Goal: Information Seeking & Learning: Learn about a topic

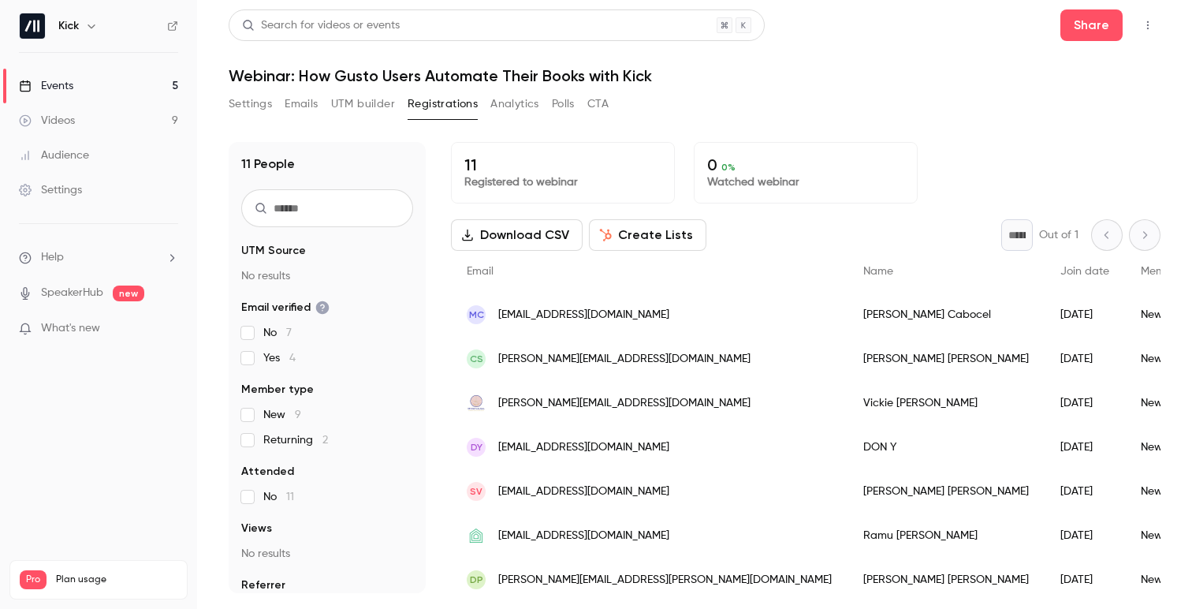
click at [129, 89] on link "Events 5" at bounding box center [98, 86] width 197 height 35
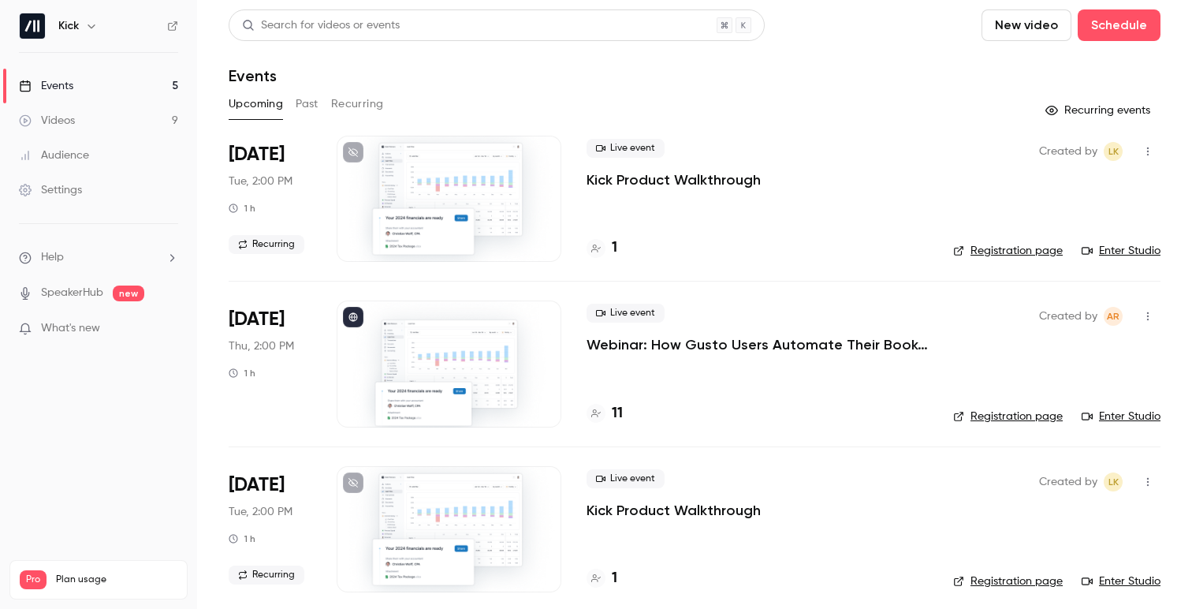
click at [612, 246] on h4 "1" at bounding box center [615, 247] width 6 height 21
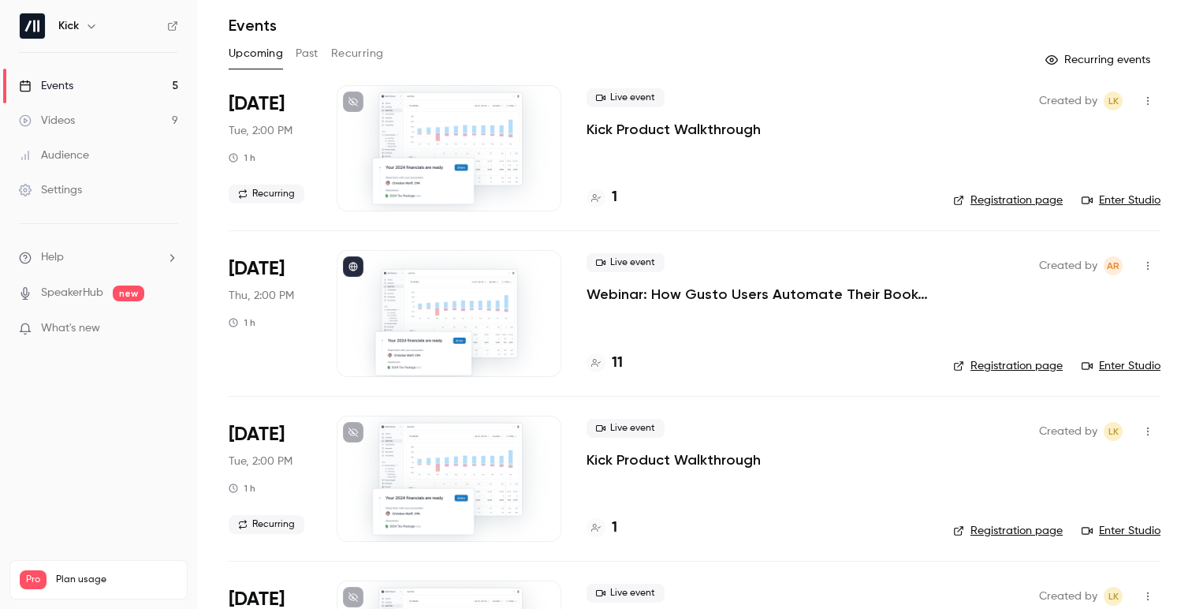
scroll to position [75, 0]
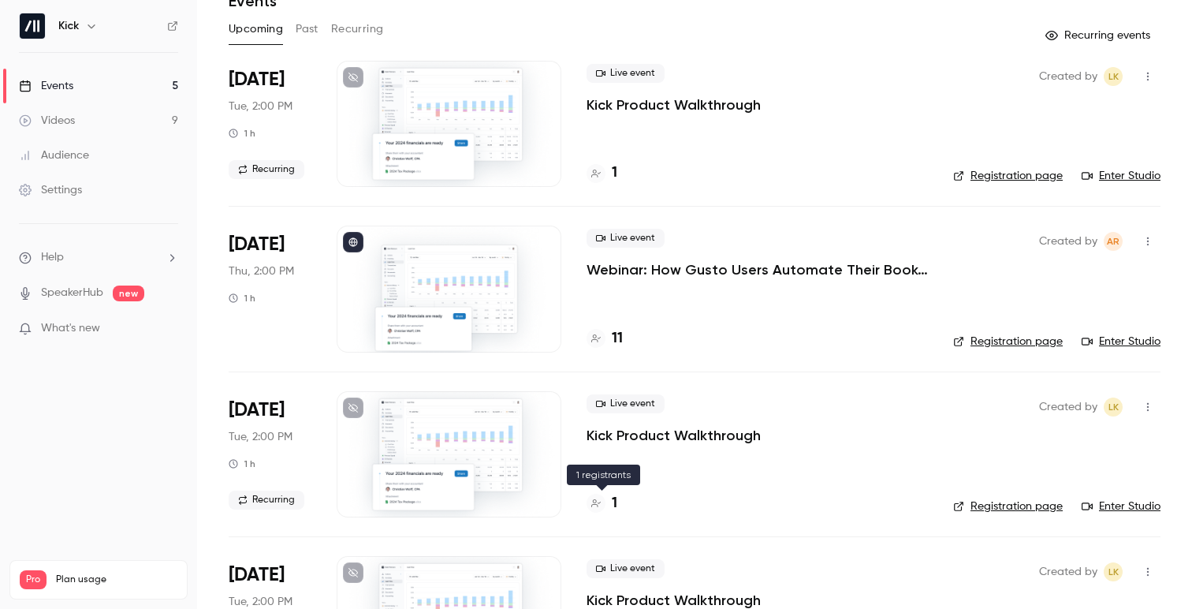
click at [614, 499] on h4 "1" at bounding box center [615, 503] width 6 height 21
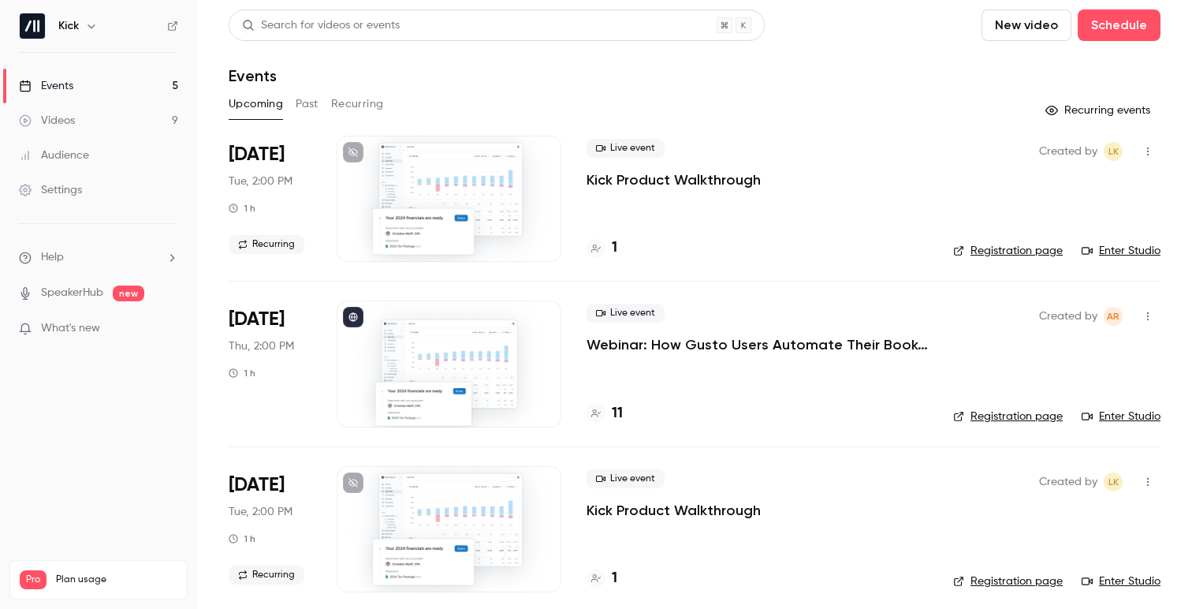
click at [686, 184] on p "Kick Product Walkthrough" at bounding box center [674, 179] width 174 height 19
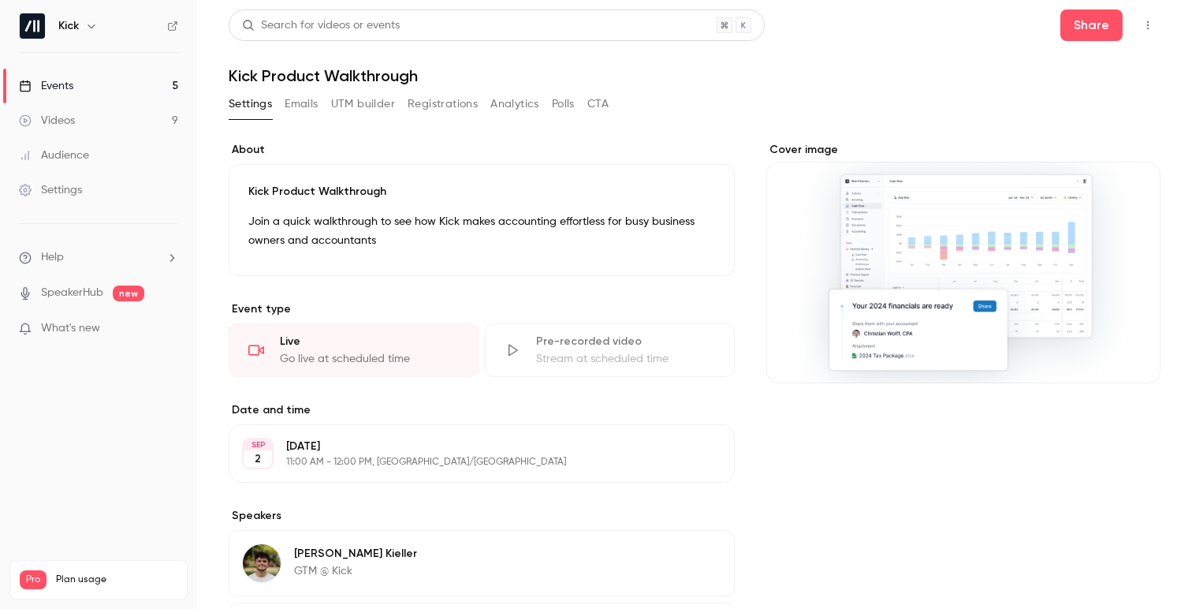
scroll to position [229, 0]
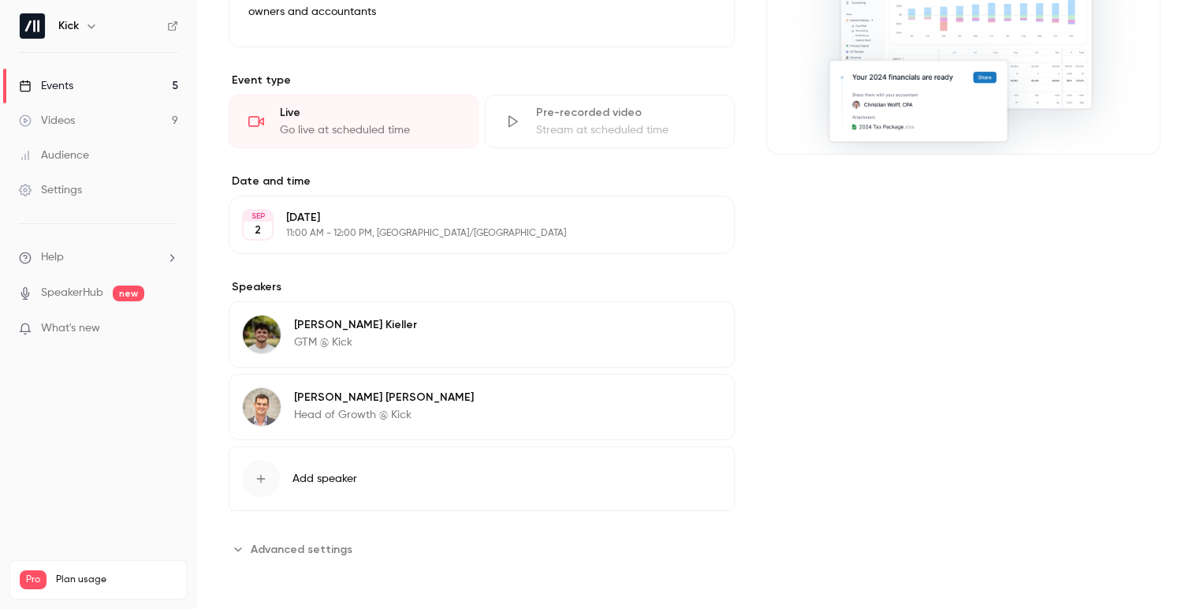
click at [360, 568] on div "**********" at bounding box center [695, 256] width 932 height 686
click at [326, 558] on button "Advanced settings" at bounding box center [295, 548] width 133 height 25
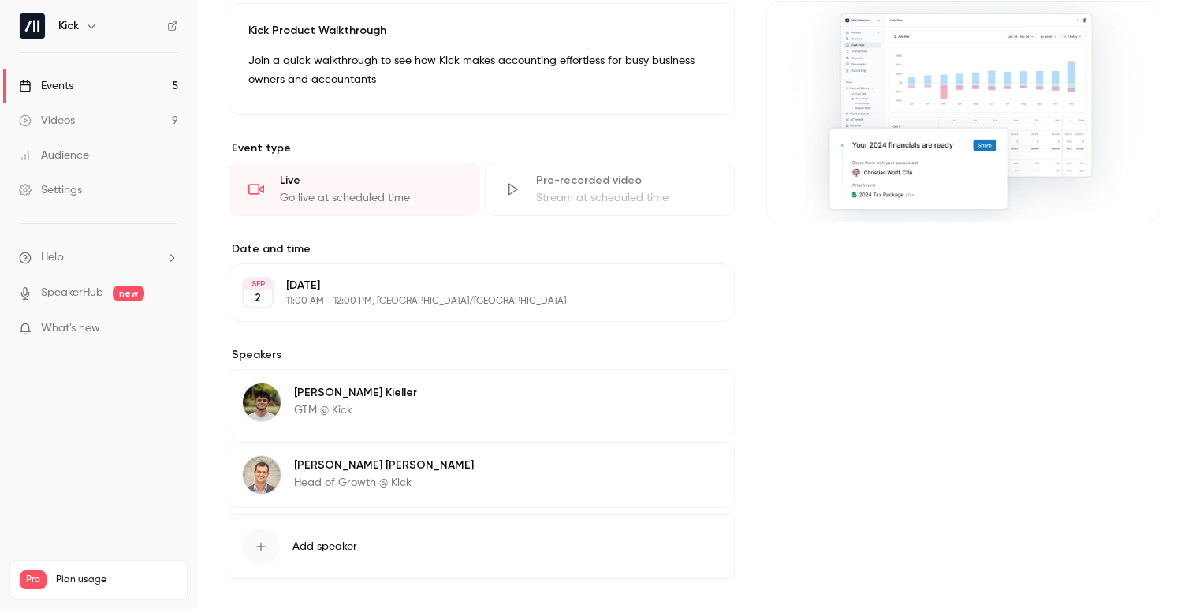
scroll to position [146, 0]
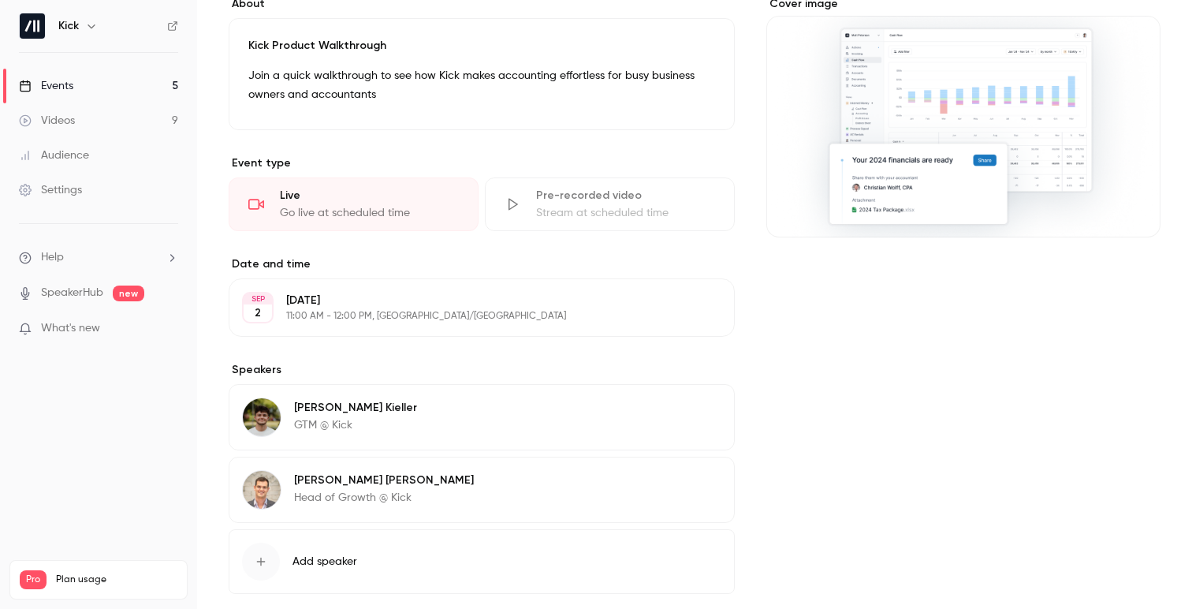
click at [466, 303] on p "[DATE]" at bounding box center [468, 300] width 365 height 16
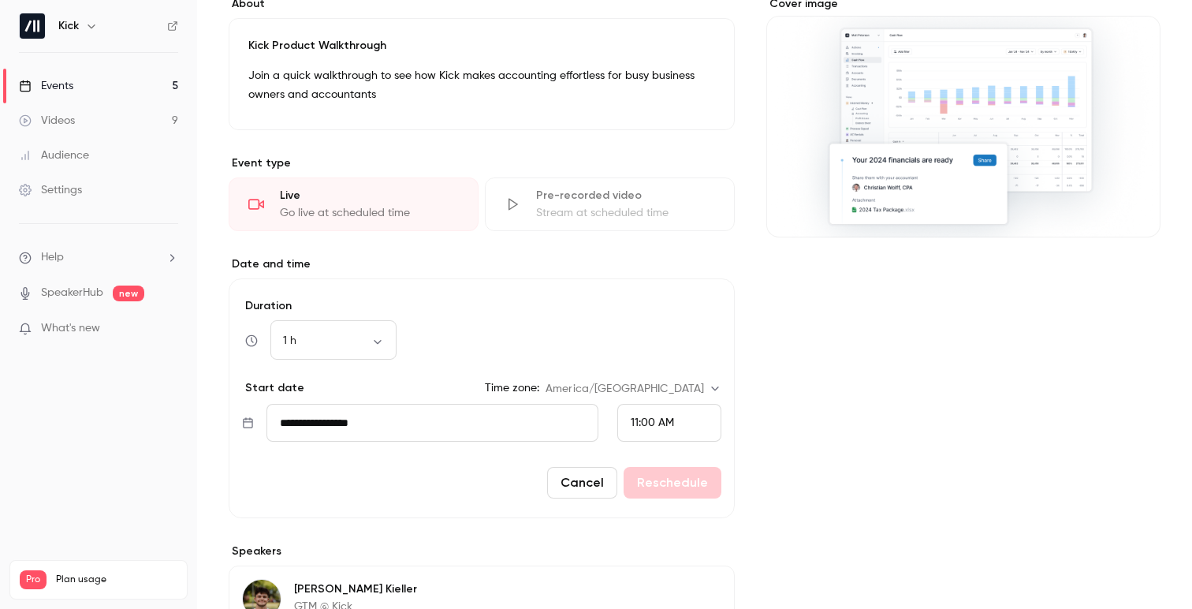
click at [527, 267] on label "Date and time" at bounding box center [482, 264] width 506 height 16
click at [594, 489] on button "Cancel" at bounding box center [582, 483] width 70 height 32
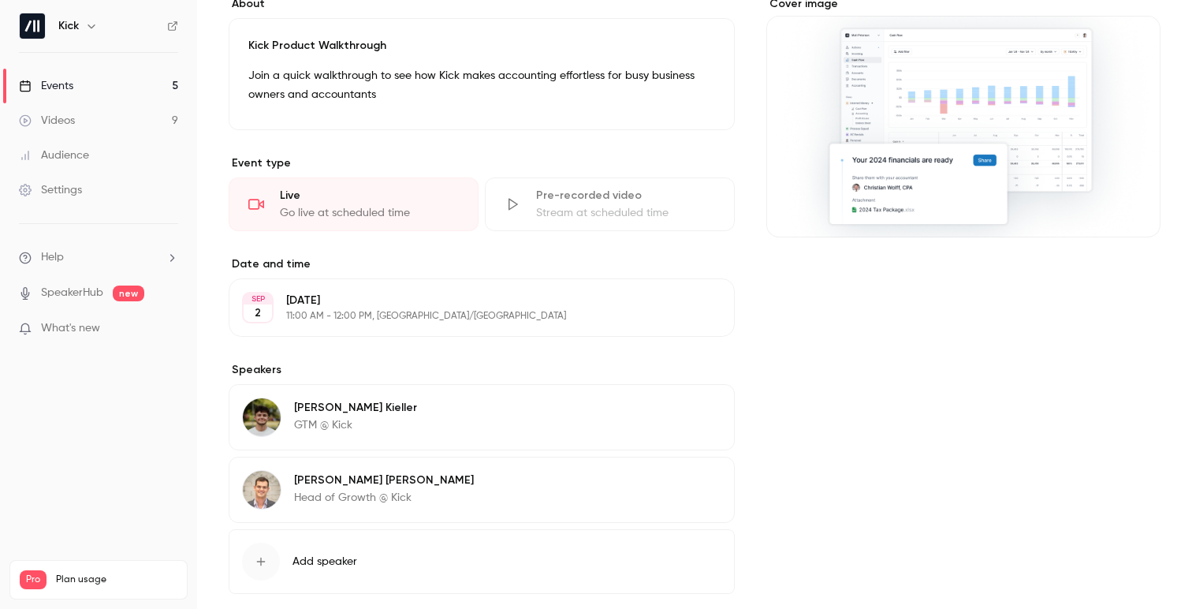
scroll to position [0, 0]
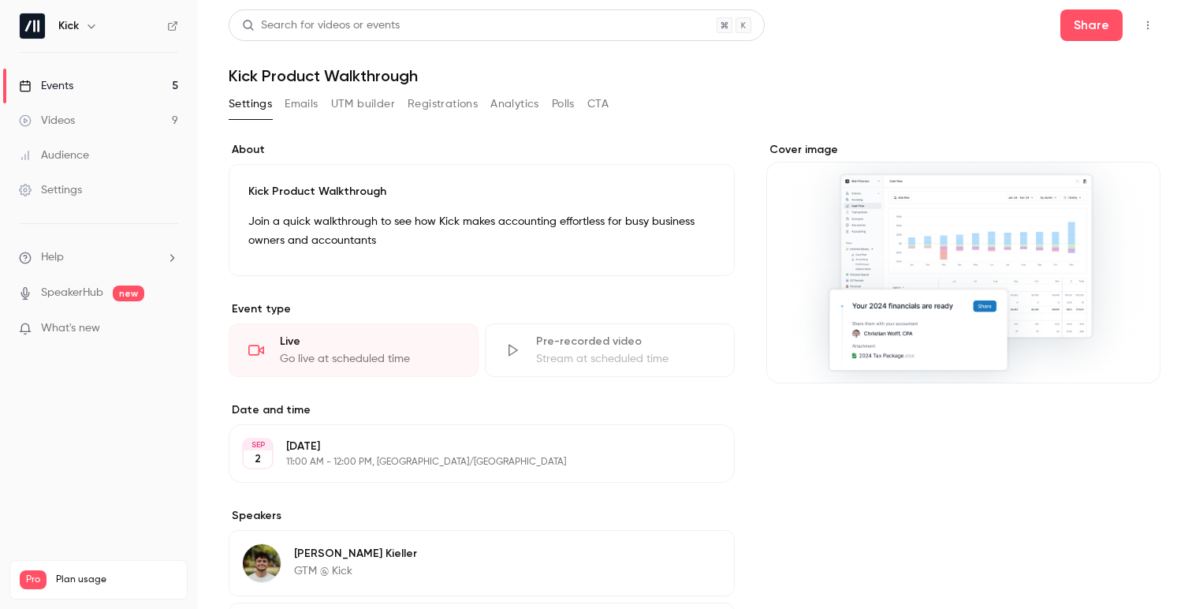
click at [303, 101] on button "Emails" at bounding box center [301, 103] width 33 height 25
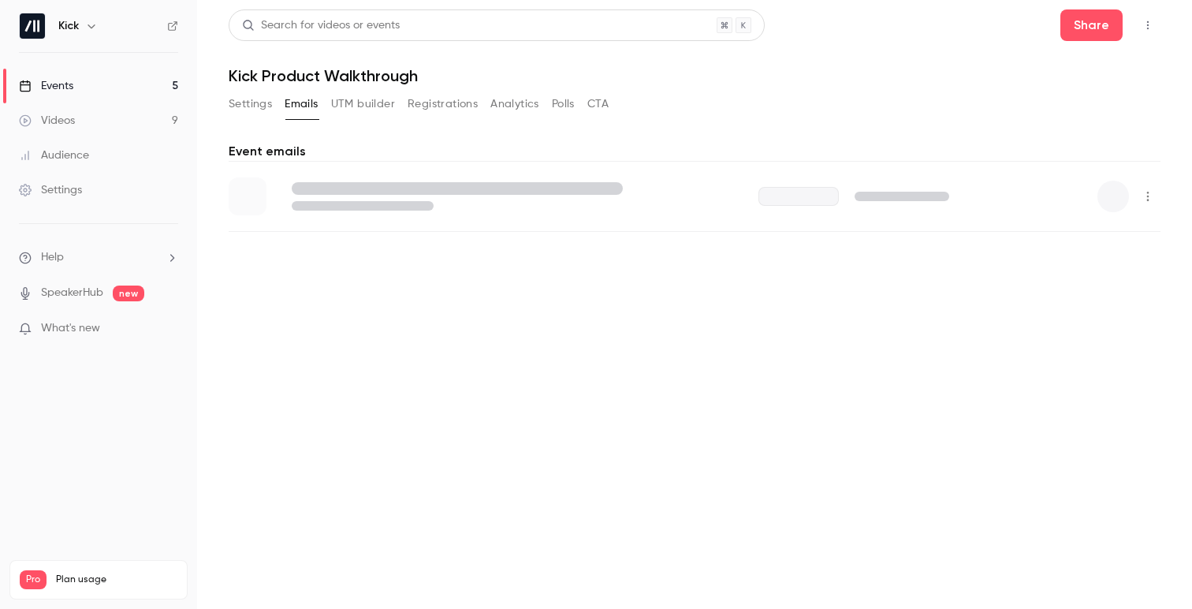
click at [254, 103] on button "Settings" at bounding box center [250, 103] width 43 height 25
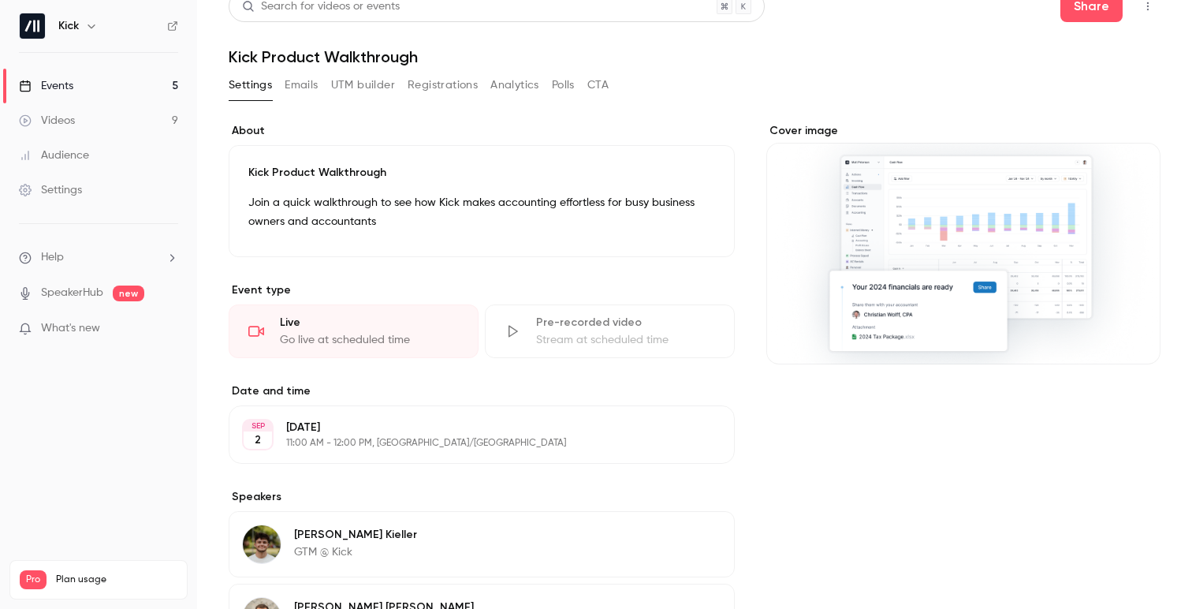
scroll to position [10, 0]
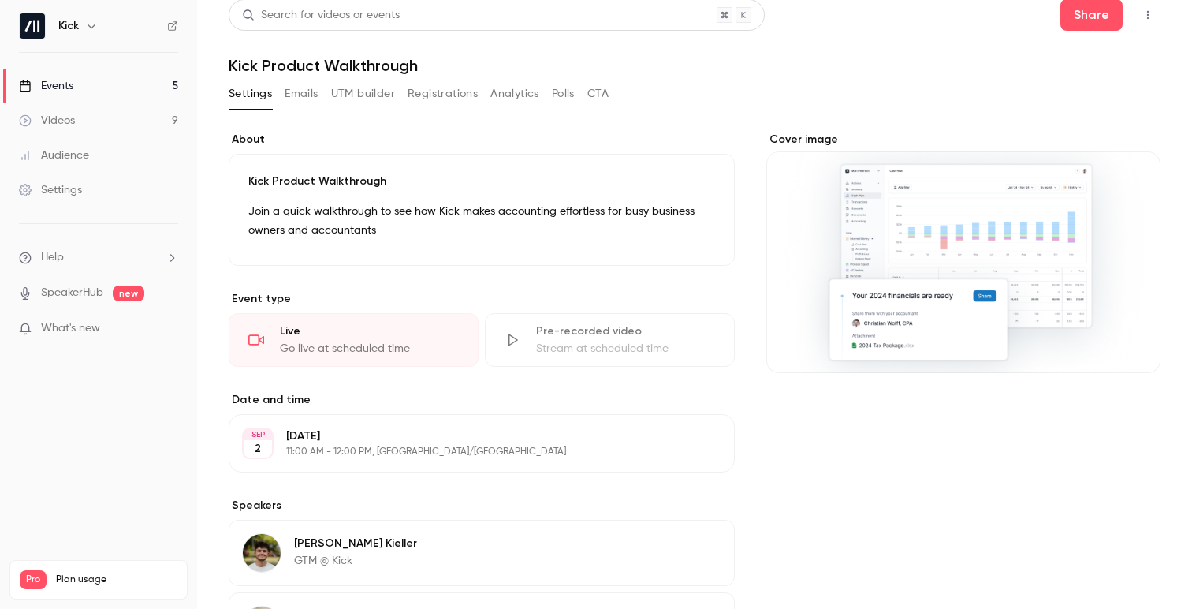
click at [417, 104] on button "Registrations" at bounding box center [443, 93] width 70 height 25
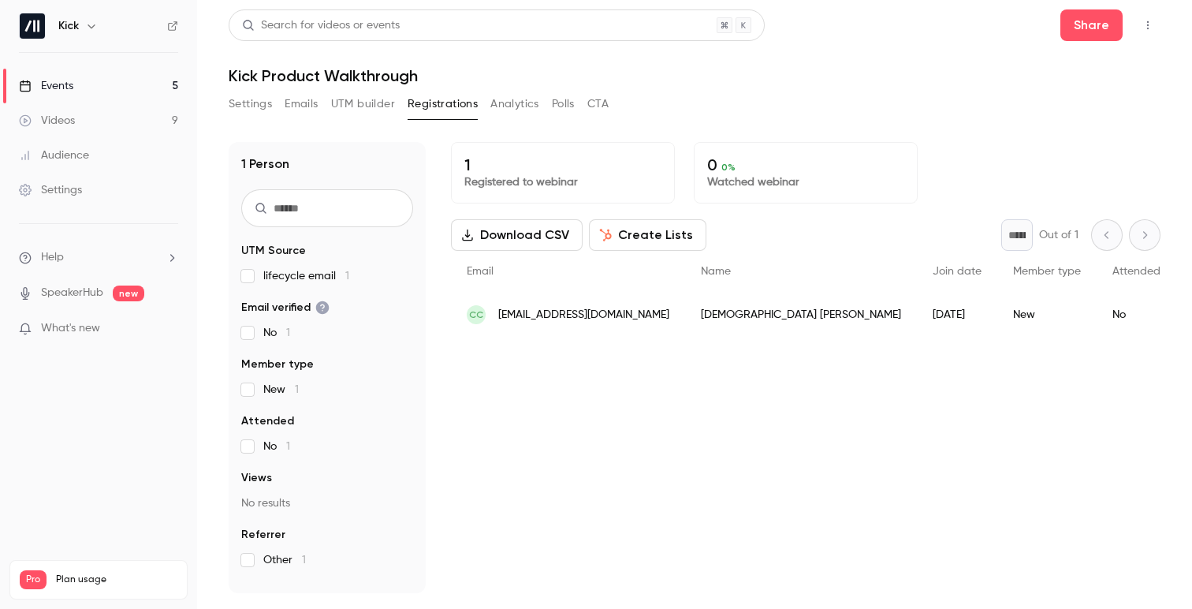
drag, startPoint x: 663, startPoint y: 315, endPoint x: 494, endPoint y: 318, distance: 168.7
click at [494, 318] on div "CC [EMAIL_ADDRESS][DOMAIN_NAME]" at bounding box center [568, 314] width 234 height 44
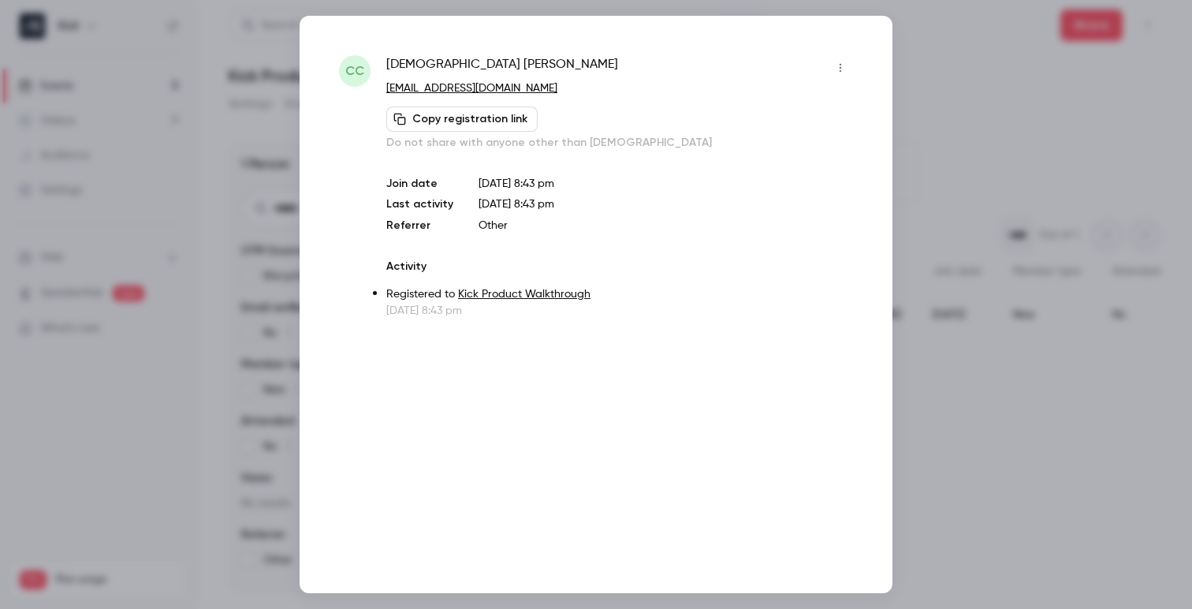
click at [557, 87] on p "[EMAIL_ADDRESS][DOMAIN_NAME]" at bounding box center [619, 88] width 467 height 17
drag, startPoint x: 553, startPoint y: 88, endPoint x: 386, endPoint y: 84, distance: 168.0
click at [386, 84] on p "[EMAIL_ADDRESS][DOMAIN_NAME]" at bounding box center [619, 88] width 467 height 17
copy link "[EMAIL_ADDRESS][DOMAIN_NAME]"
click at [954, 78] on div at bounding box center [596, 304] width 1192 height 609
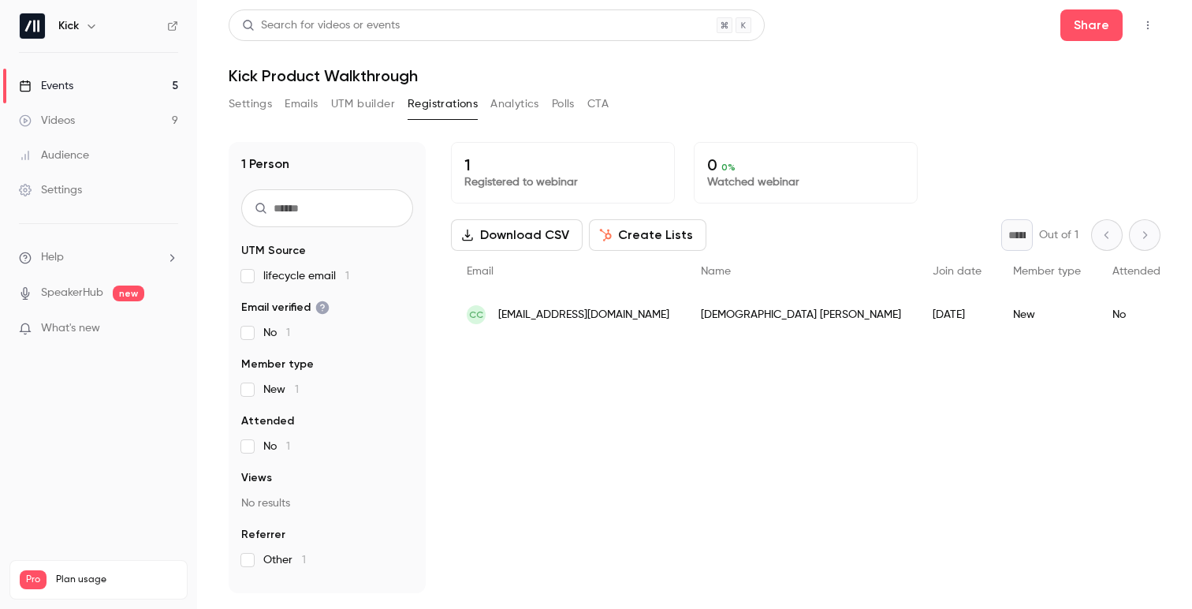
click at [98, 106] on link "Videos 9" at bounding box center [98, 120] width 197 height 35
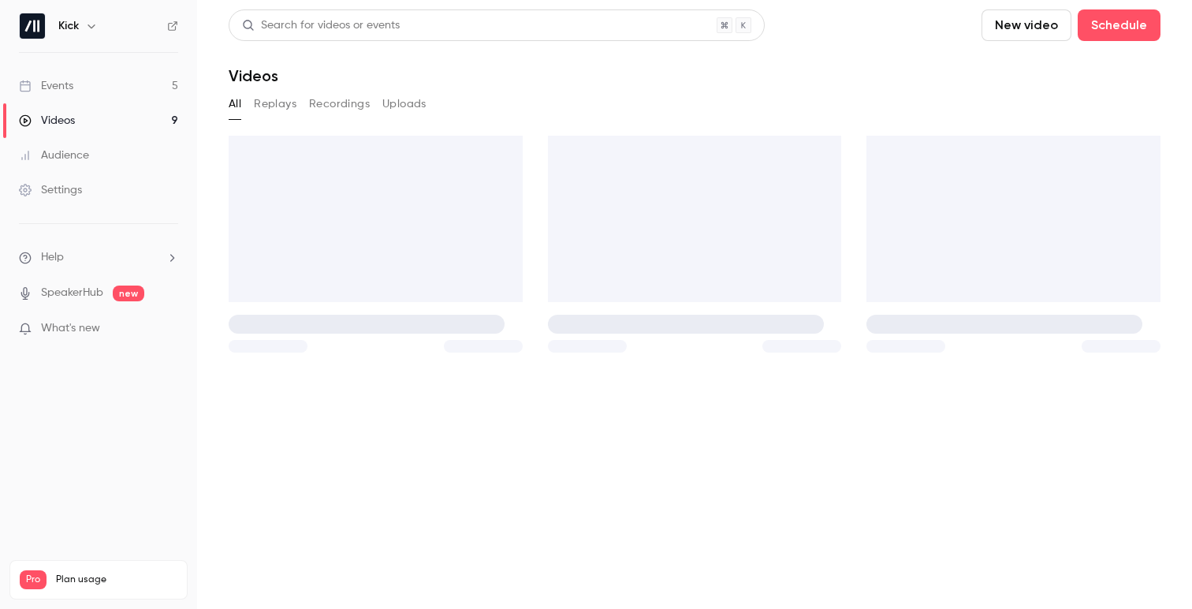
click at [121, 89] on link "Events 5" at bounding box center [98, 86] width 197 height 35
